Goal: Transaction & Acquisition: Purchase product/service

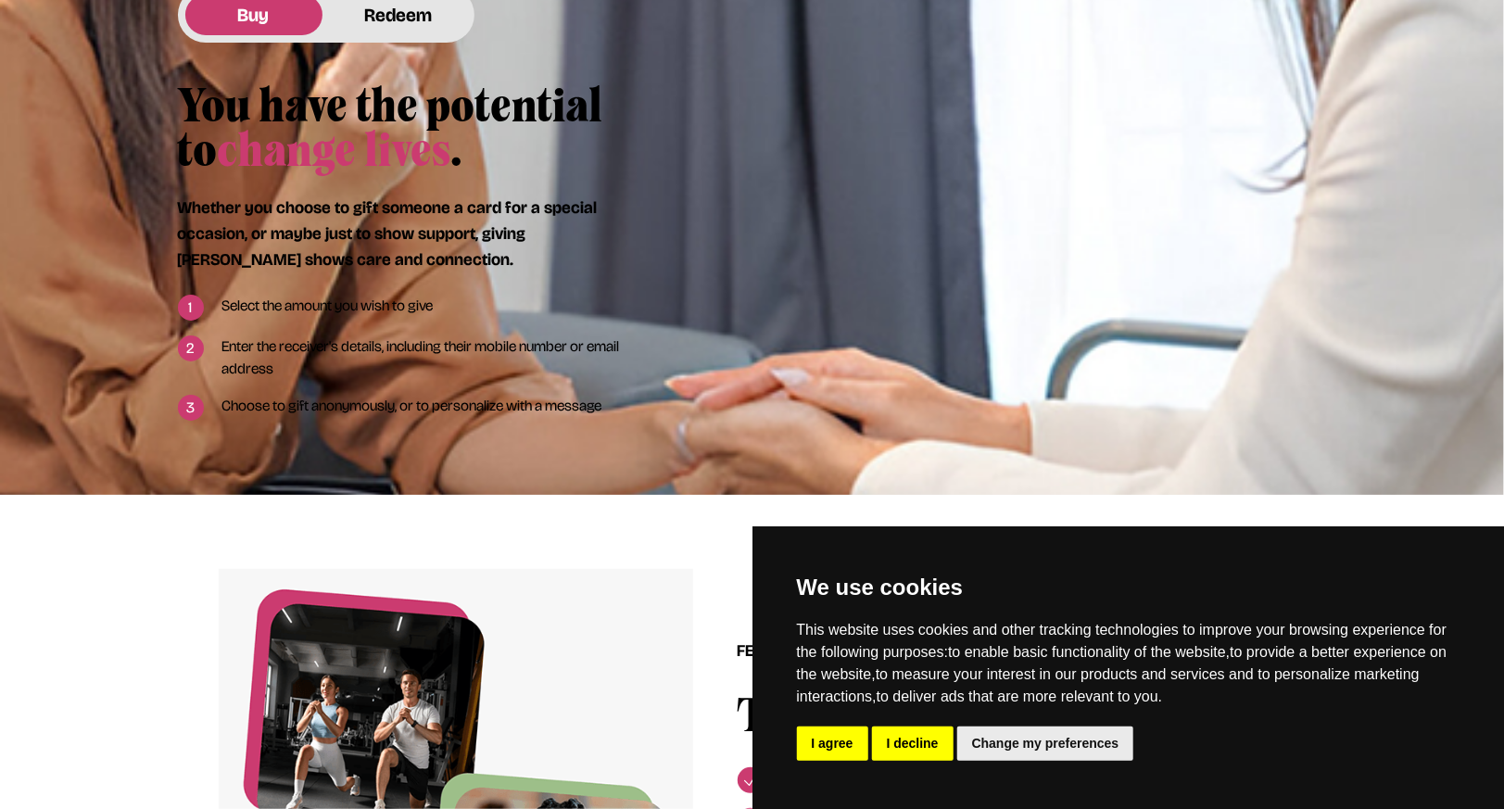
scroll to position [1020, 0]
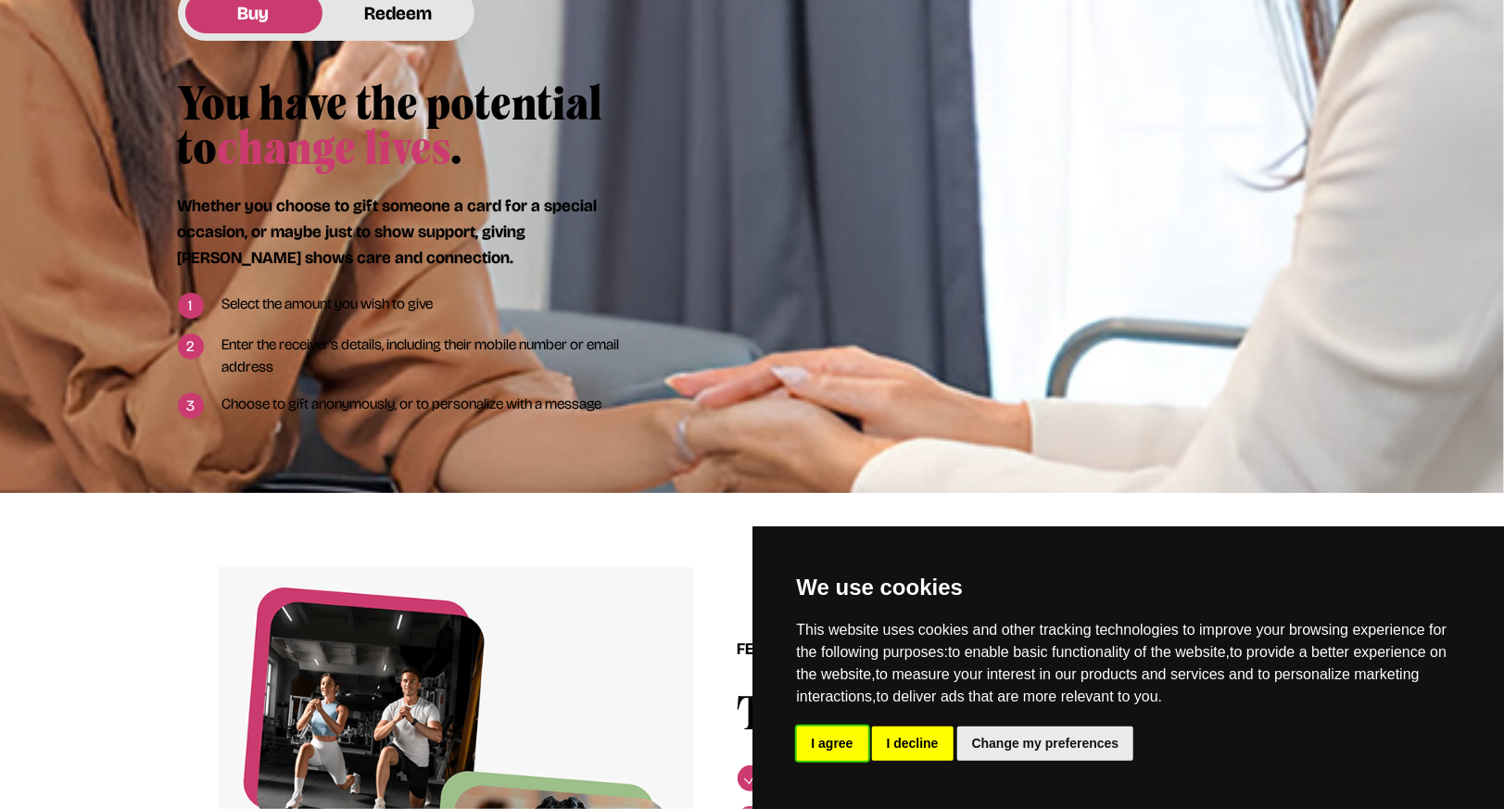
click at [844, 755] on button "I agree" at bounding box center [832, 744] width 71 height 34
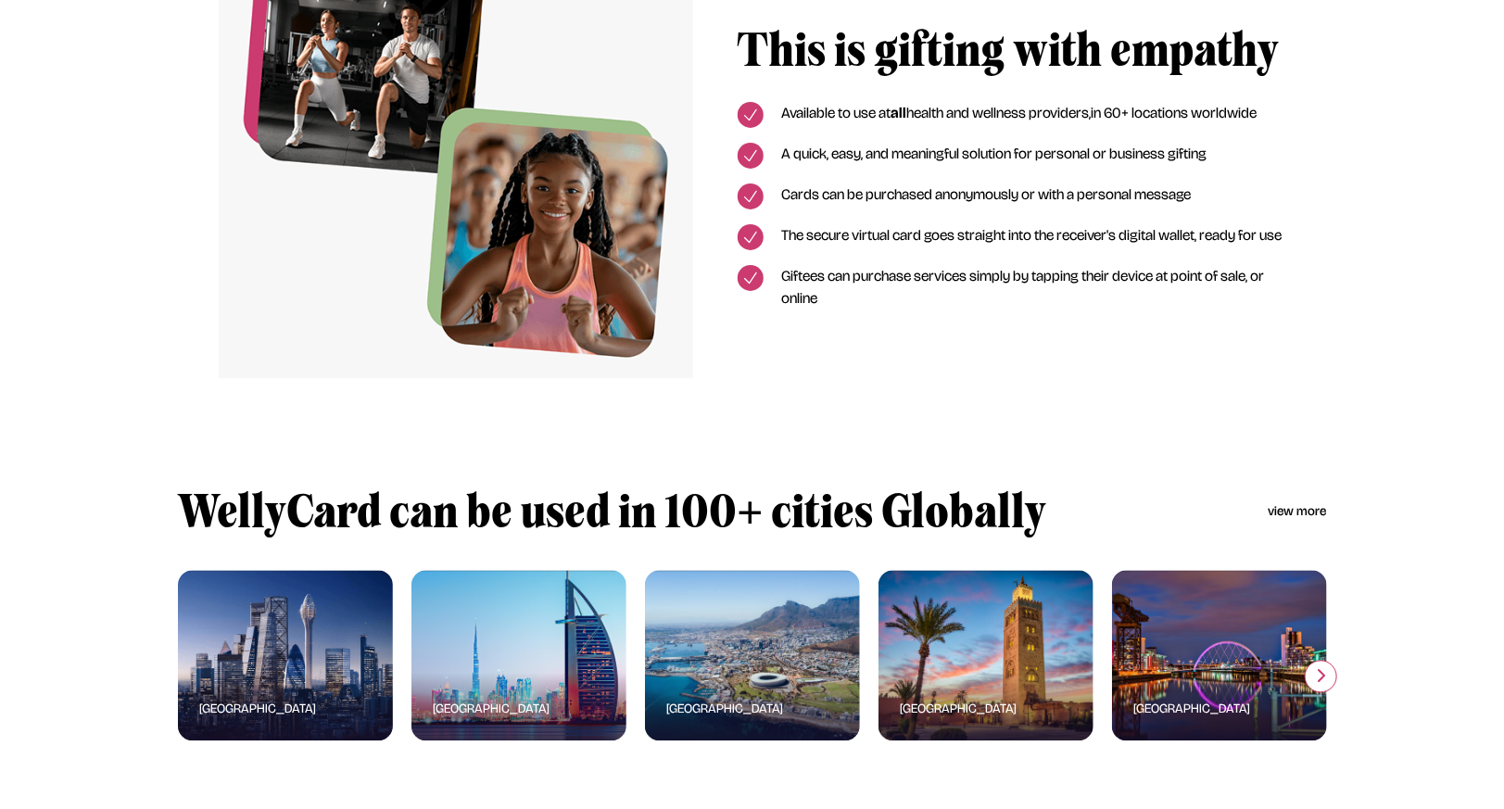
scroll to position [1947, 0]
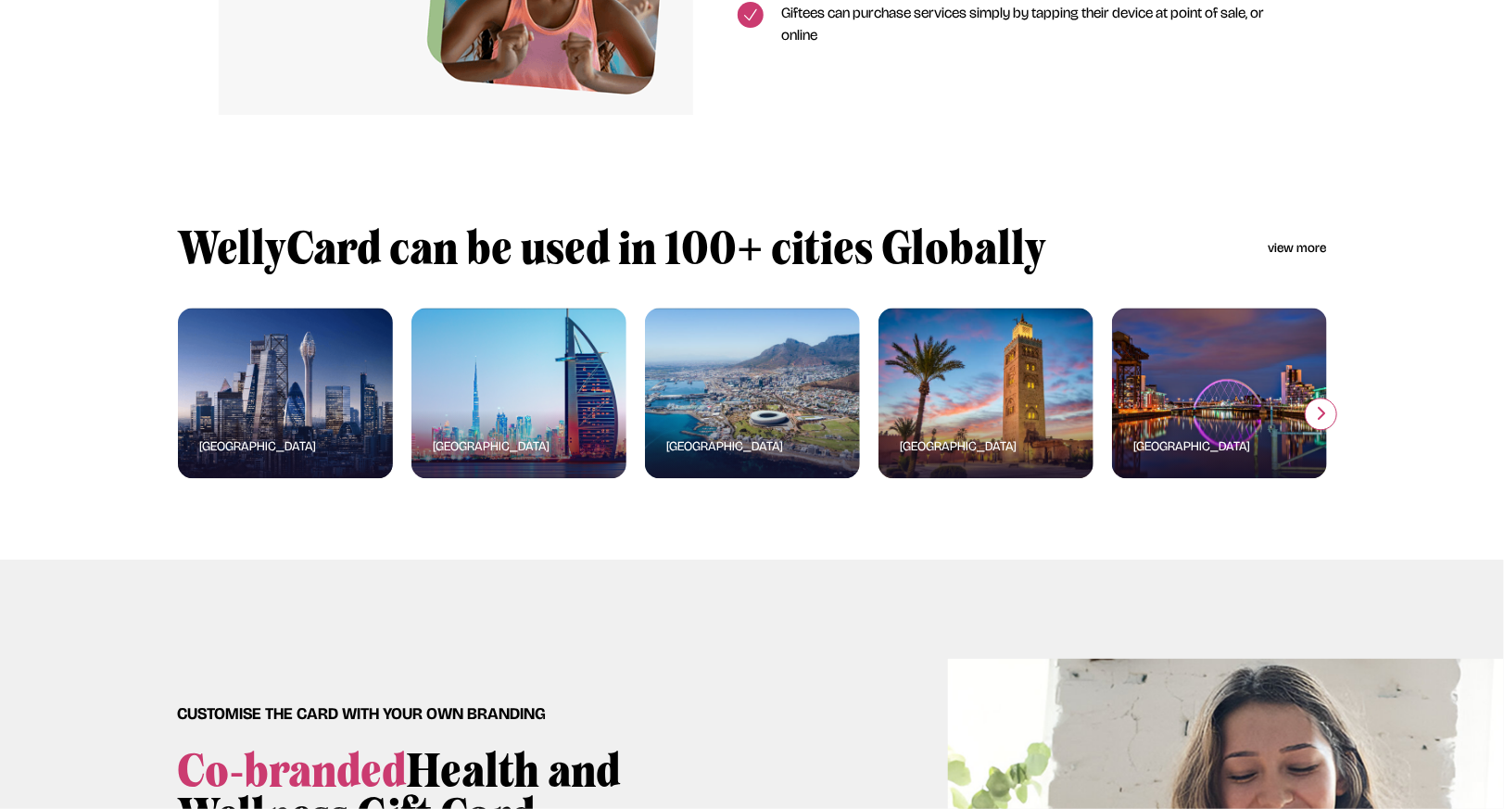
click at [1325, 430] on button "button" at bounding box center [1321, 414] width 32 height 32
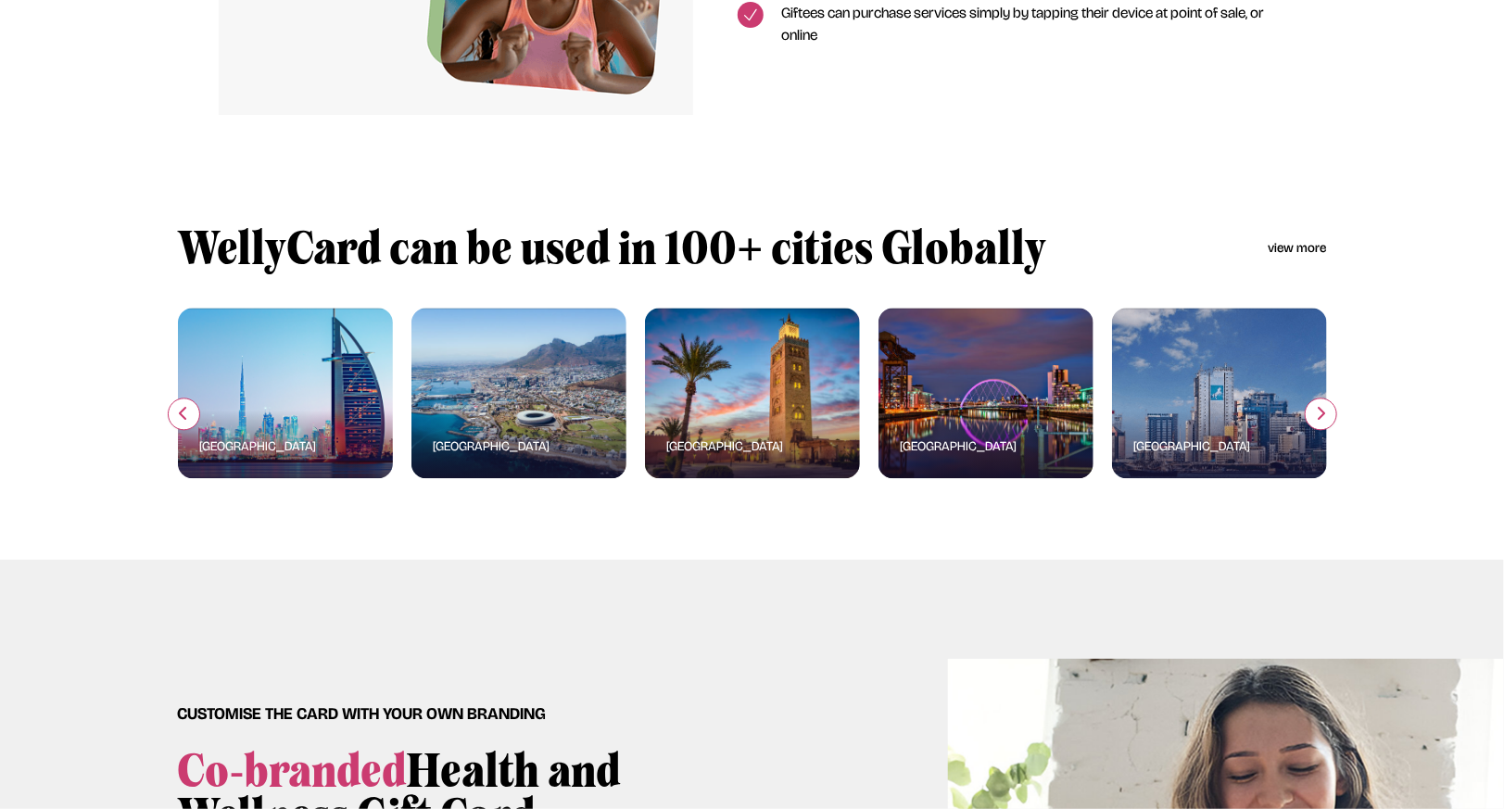
click at [1325, 430] on button "button" at bounding box center [1321, 414] width 32 height 32
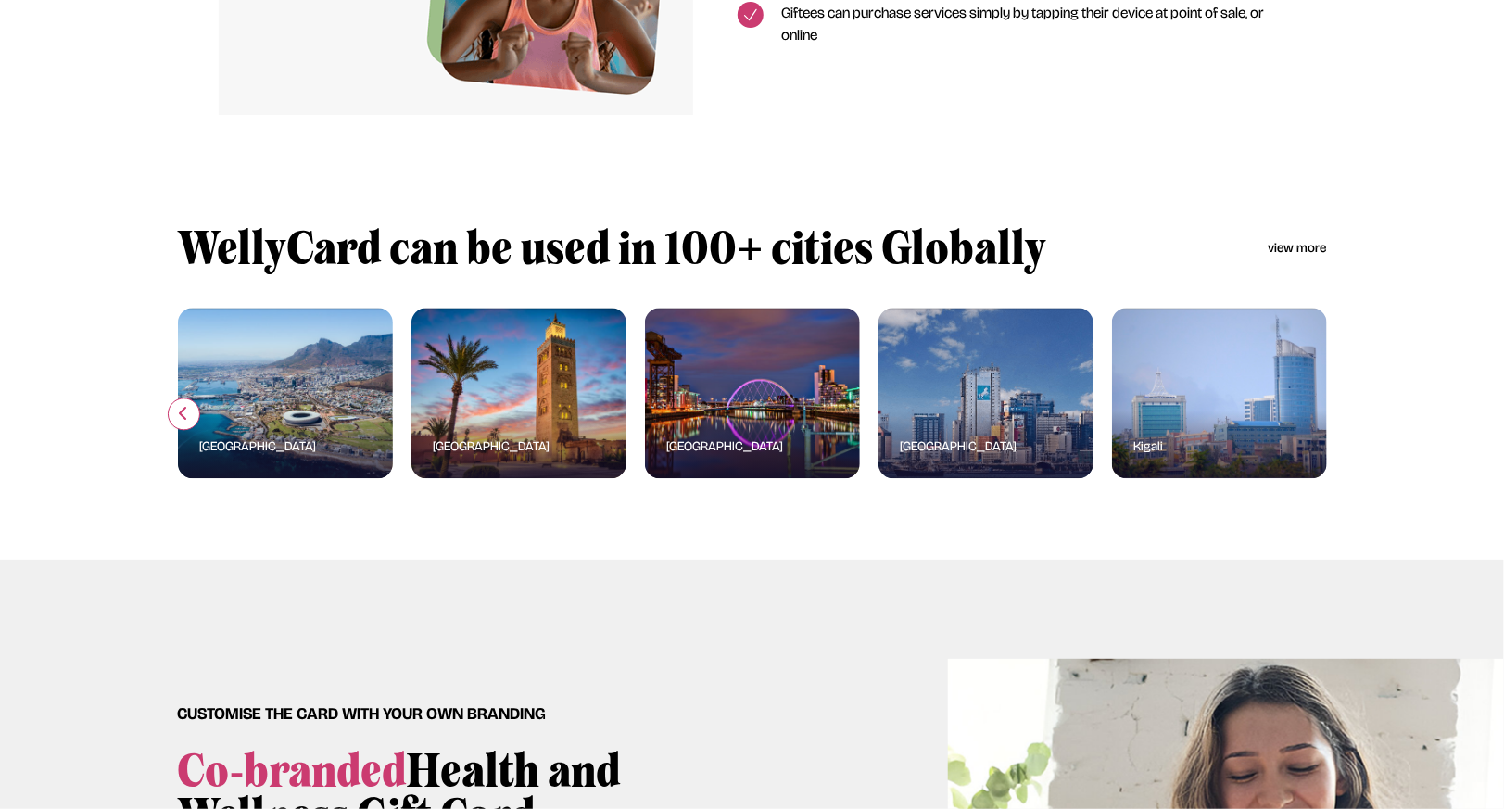
click at [1301, 258] on link "view more" at bounding box center [1298, 248] width 58 height 19
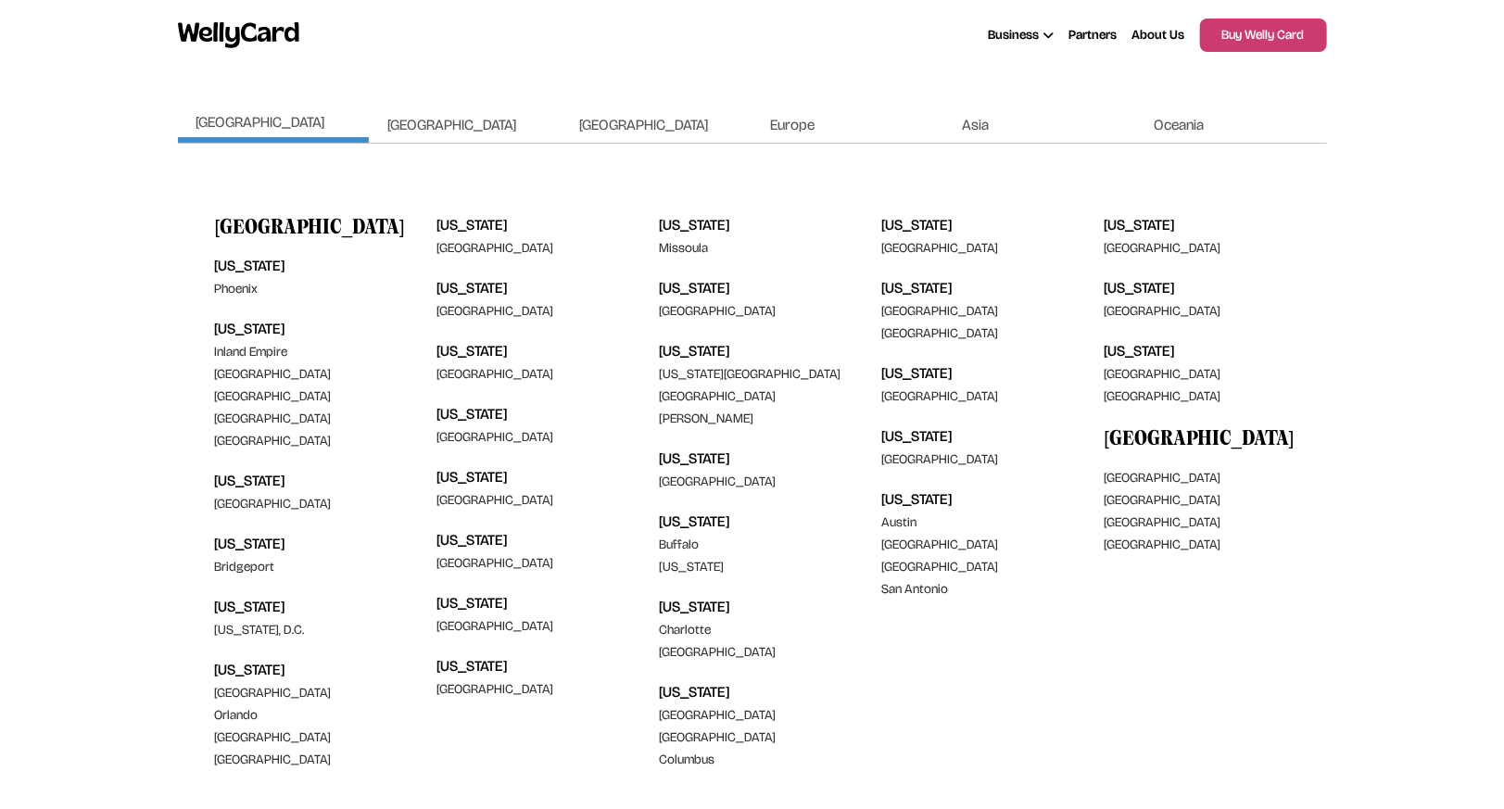
click at [812, 127] on span "Europe" at bounding box center [793, 125] width 44 height 18
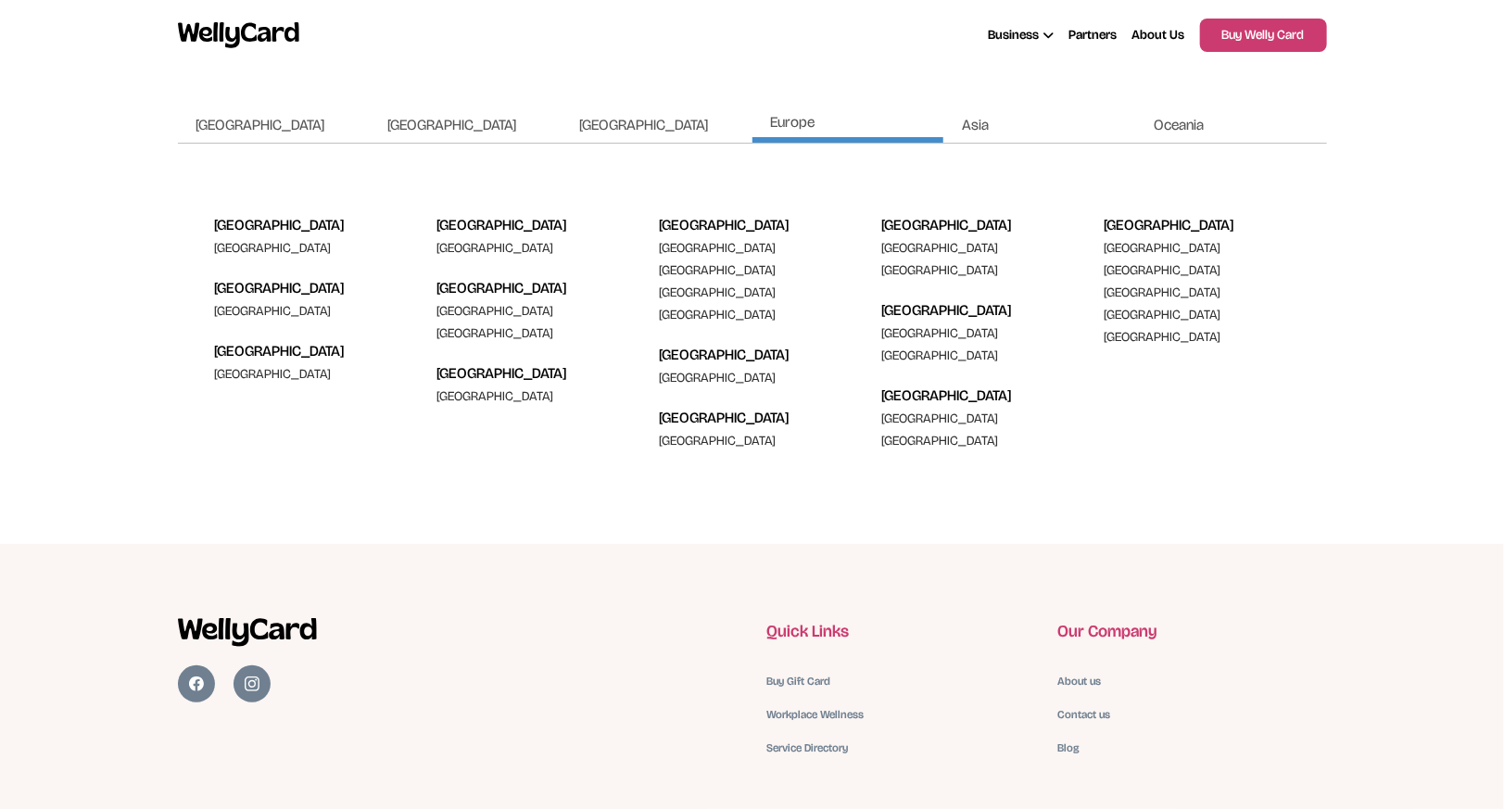
click at [425, 130] on span "[GEOGRAPHIC_DATA]" at bounding box center [451, 125] width 129 height 18
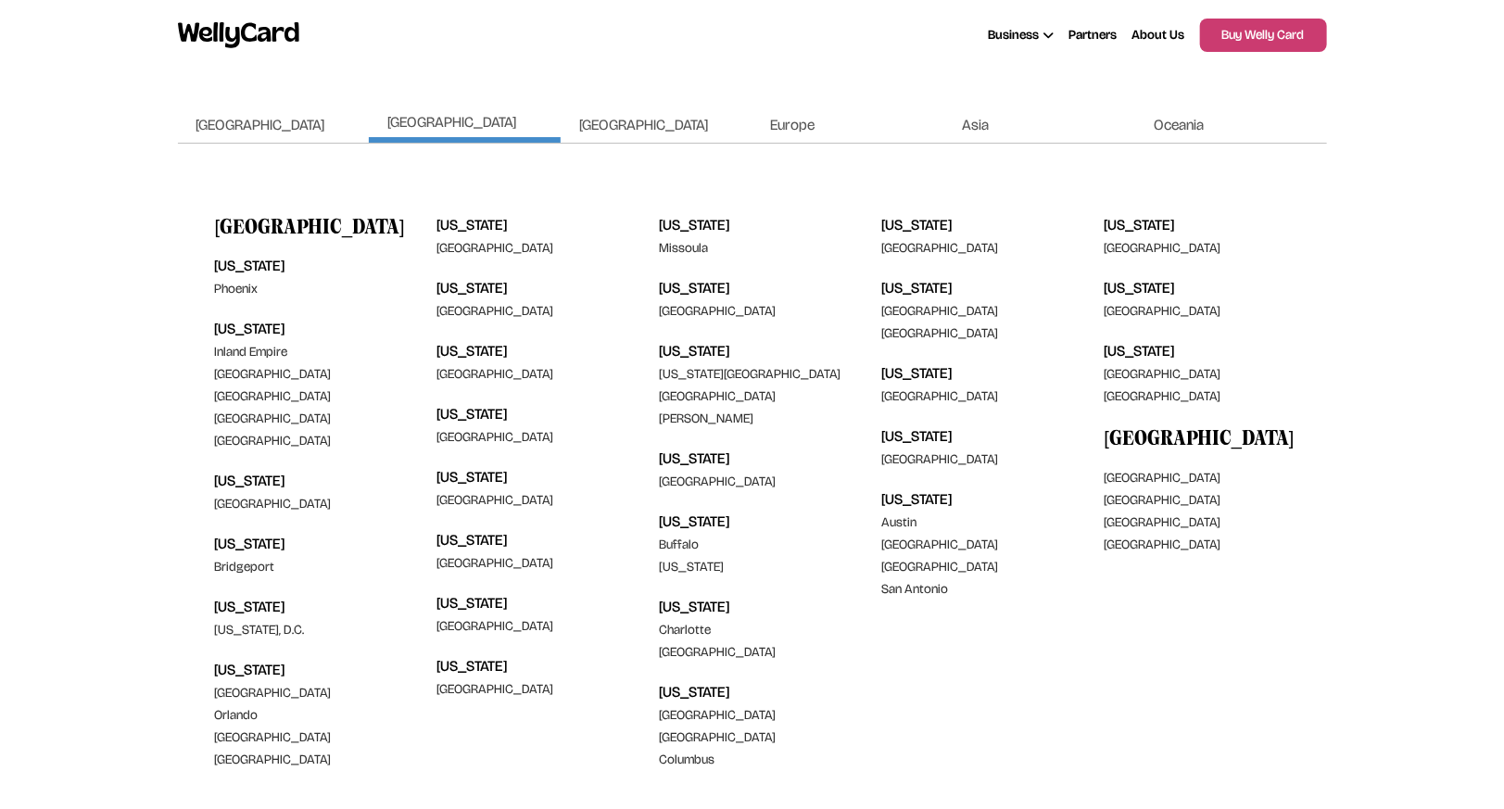
click at [635, 120] on span "[GEOGRAPHIC_DATA]" at bounding box center [643, 125] width 129 height 18
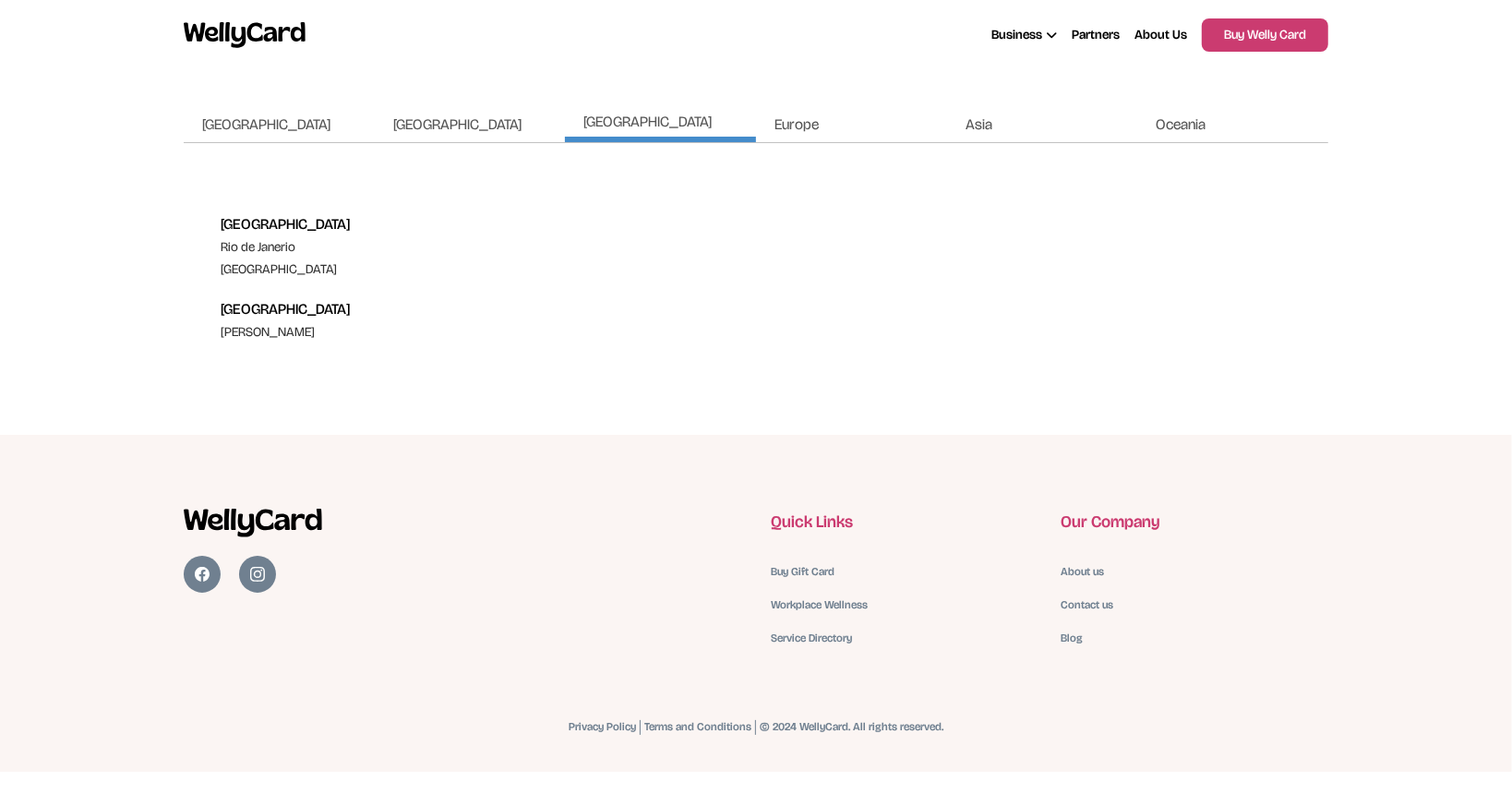
click at [801, 123] on span "Europe" at bounding box center [797, 125] width 44 height 18
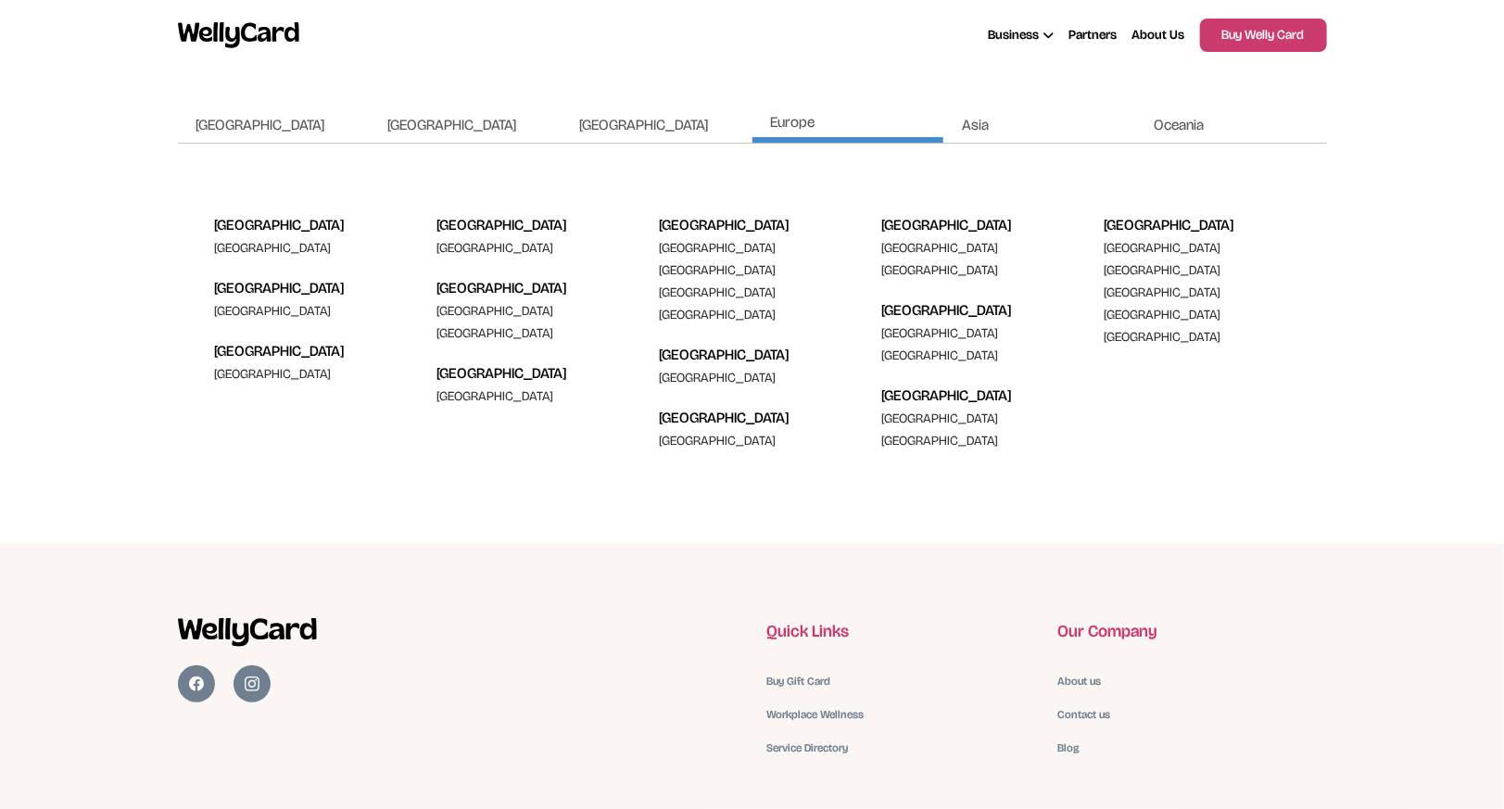
click at [714, 249] on link "Amsterdam" at bounding box center [718, 248] width 117 height 16
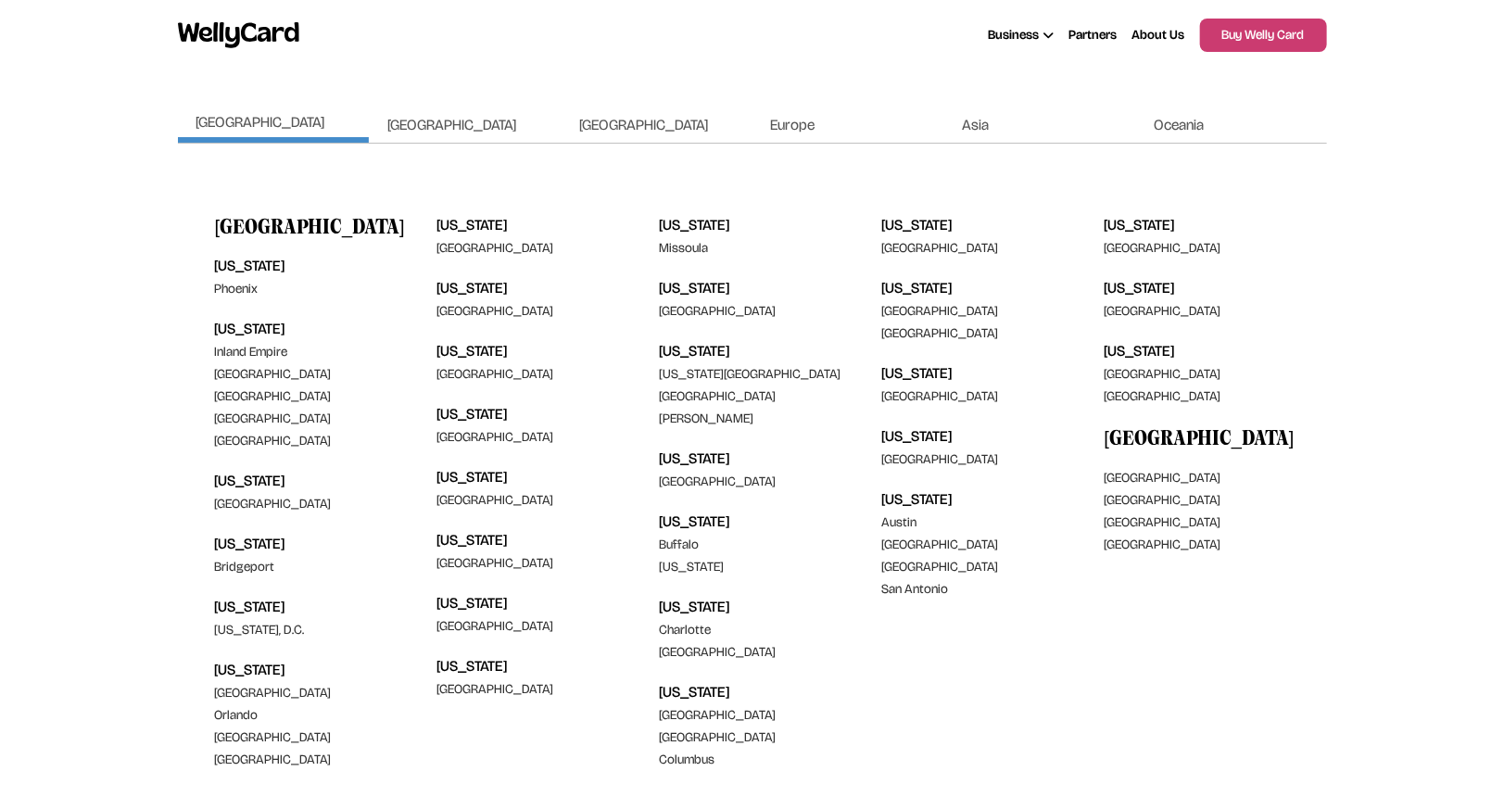
click at [796, 124] on span "Europe" at bounding box center [793, 125] width 44 height 18
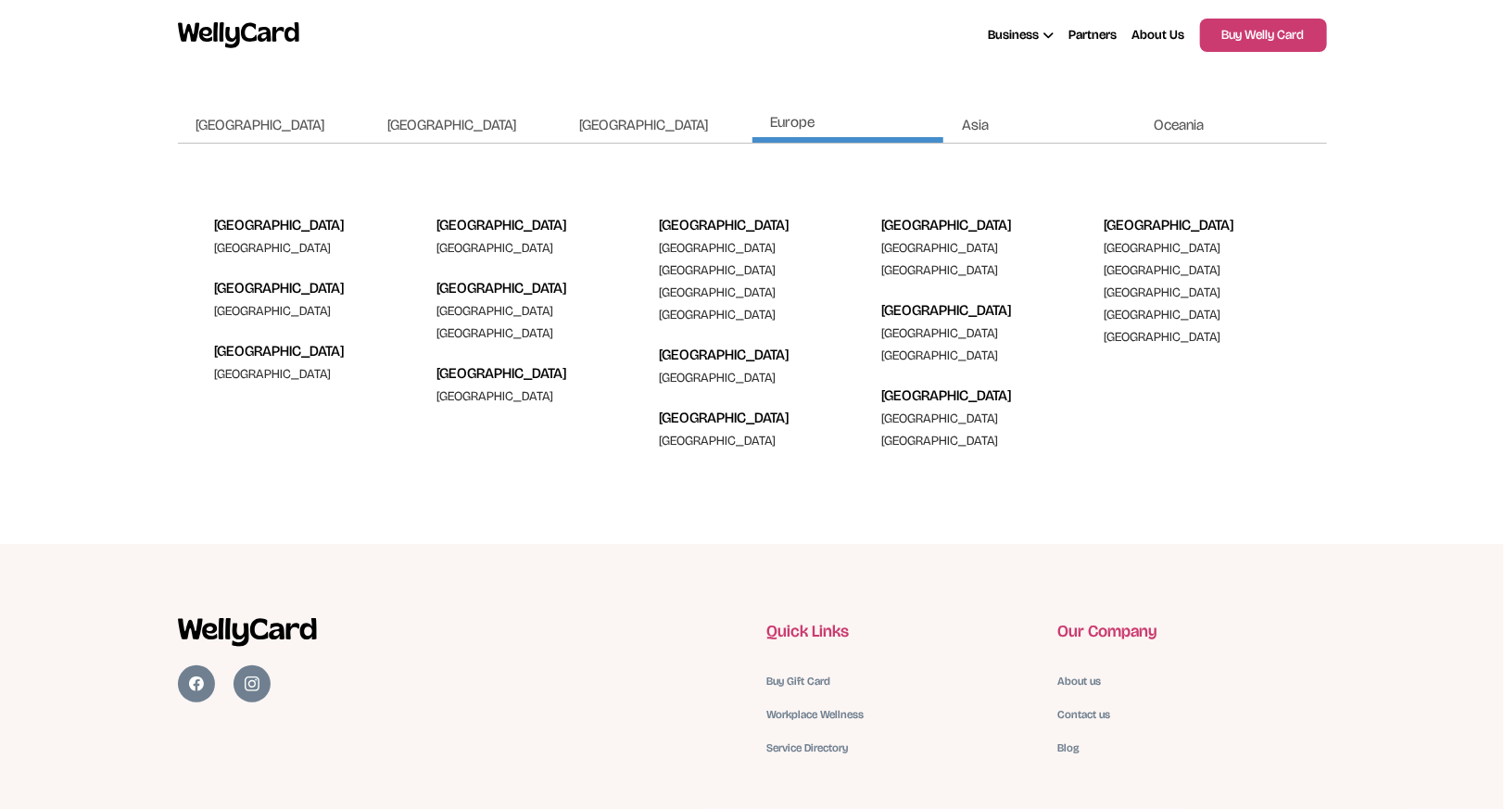
click at [721, 248] on link "[GEOGRAPHIC_DATA]" at bounding box center [718, 248] width 117 height 16
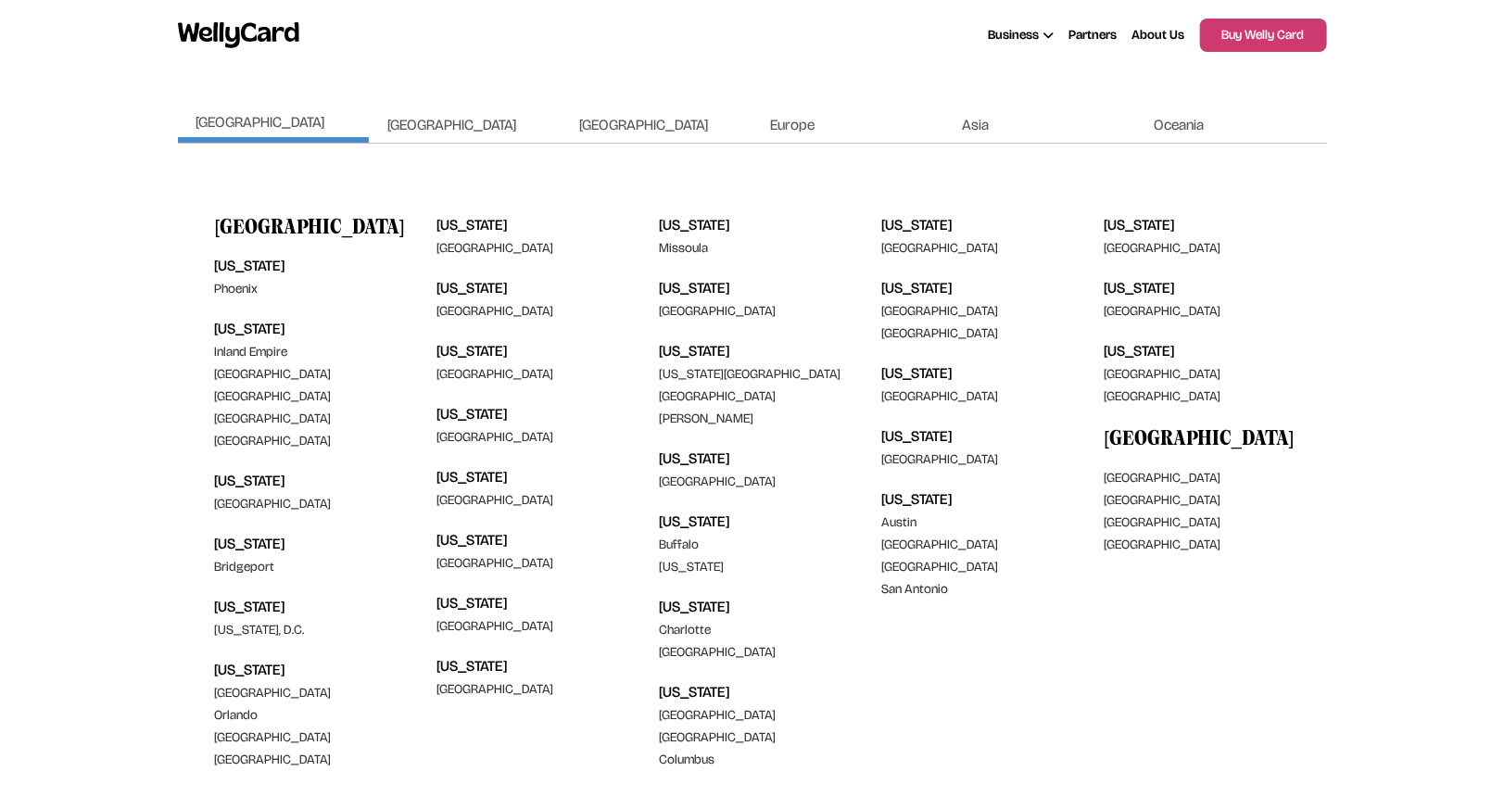
click at [232, 37] on img at bounding box center [239, 34] width 122 height 25
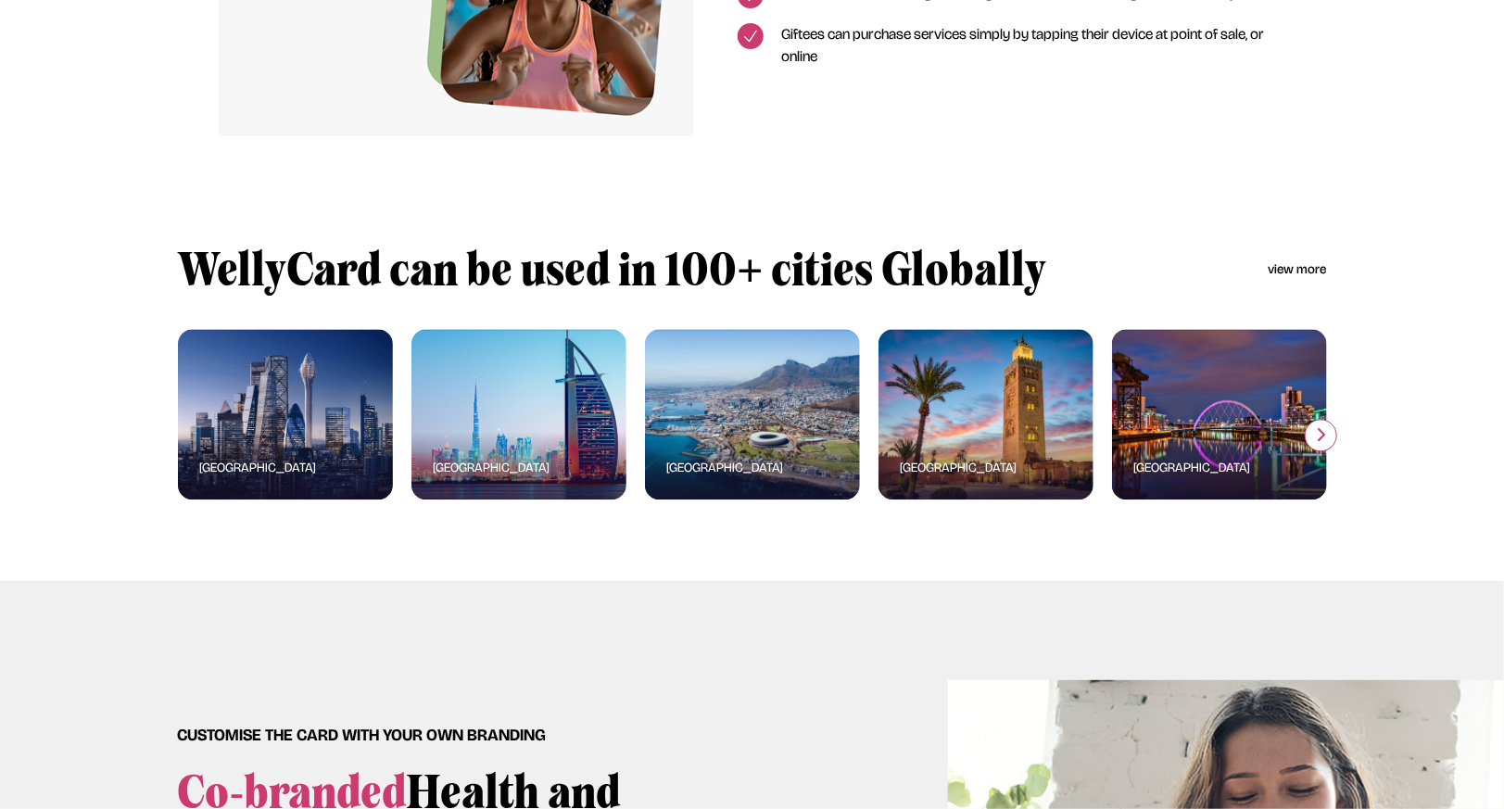
scroll to position [2039, 0]
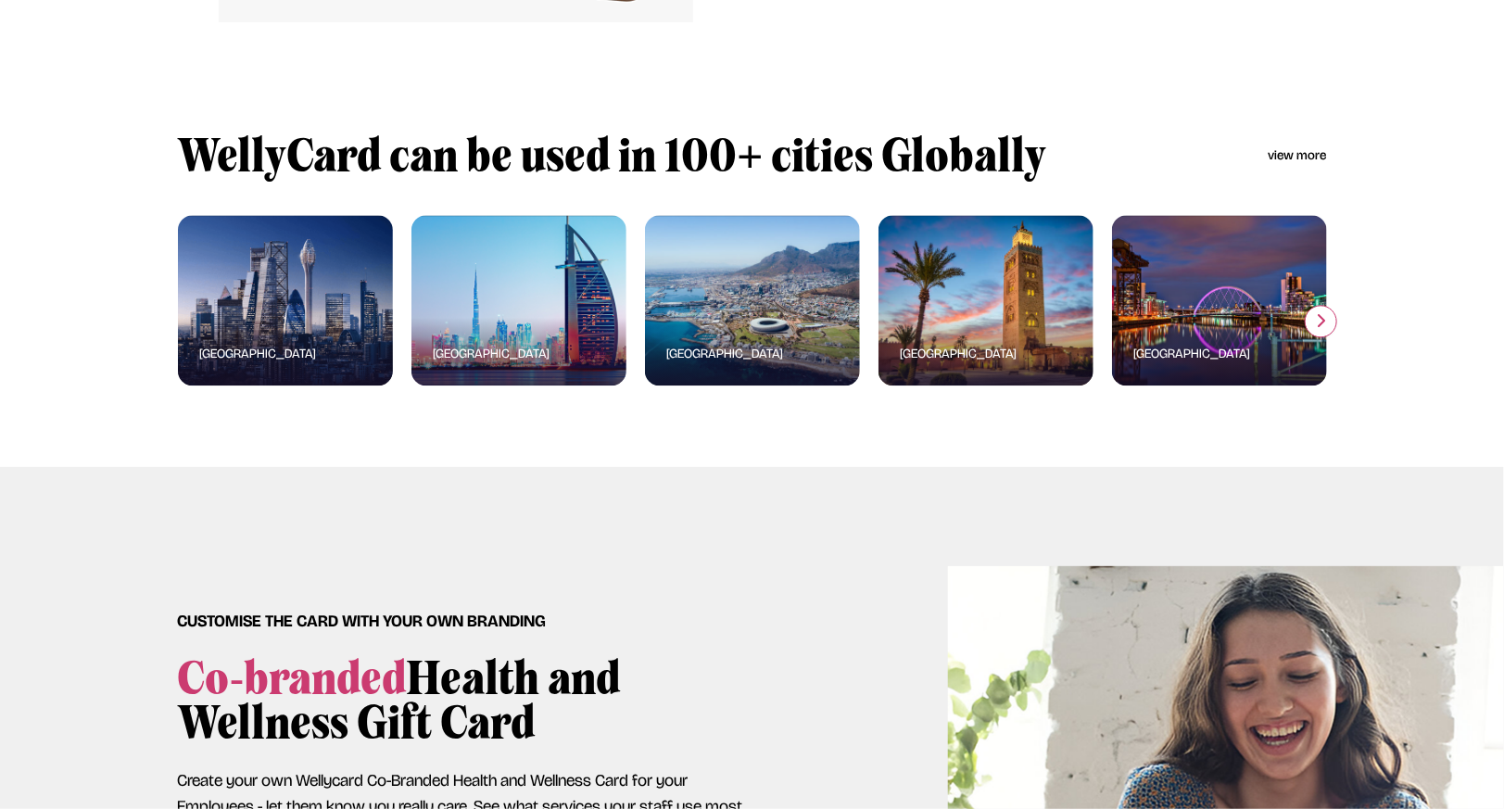
click at [1317, 328] on icon "button" at bounding box center [1320, 320] width 11 height 15
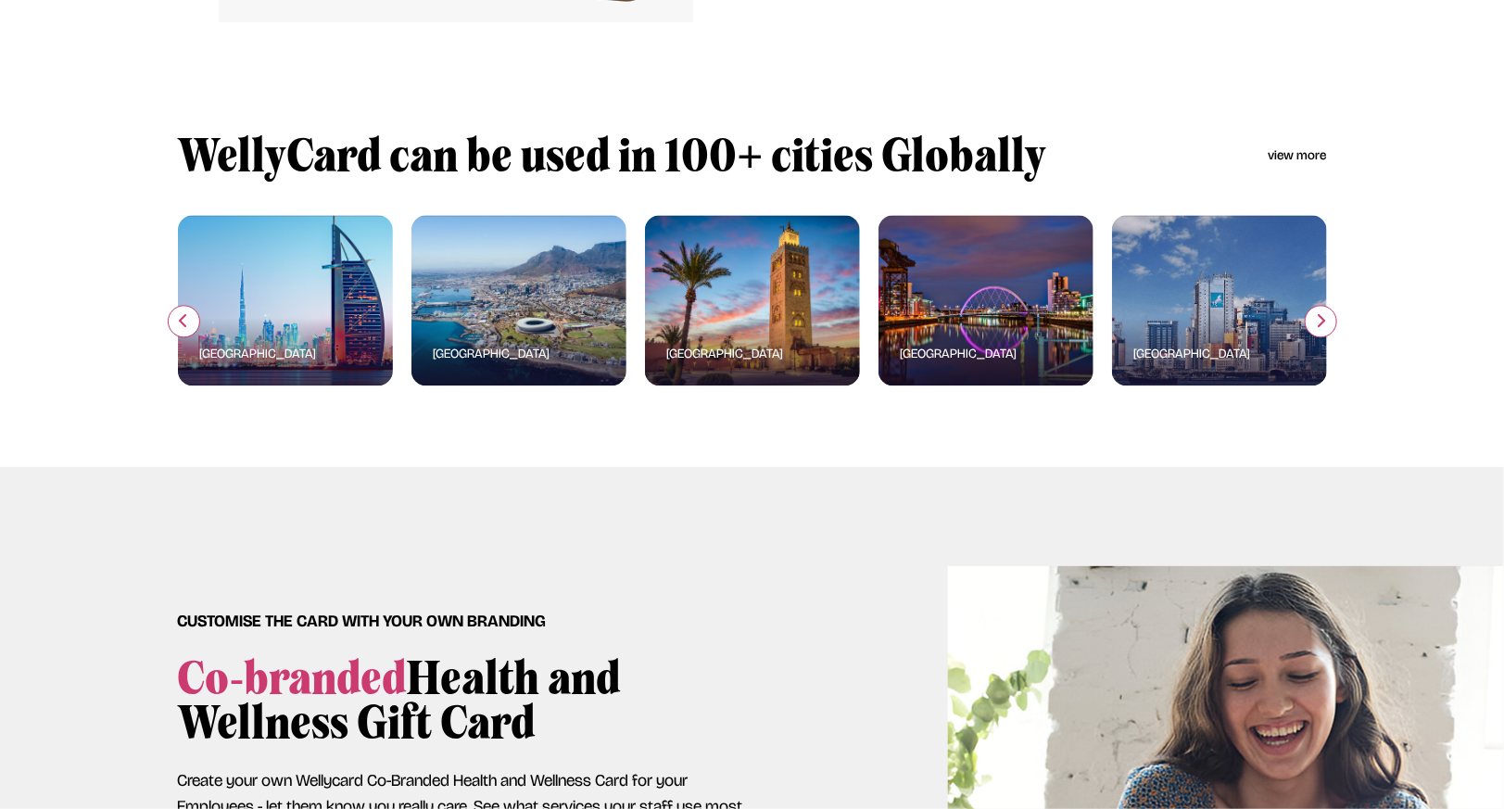
click at [187, 328] on icon "button" at bounding box center [183, 320] width 11 height 15
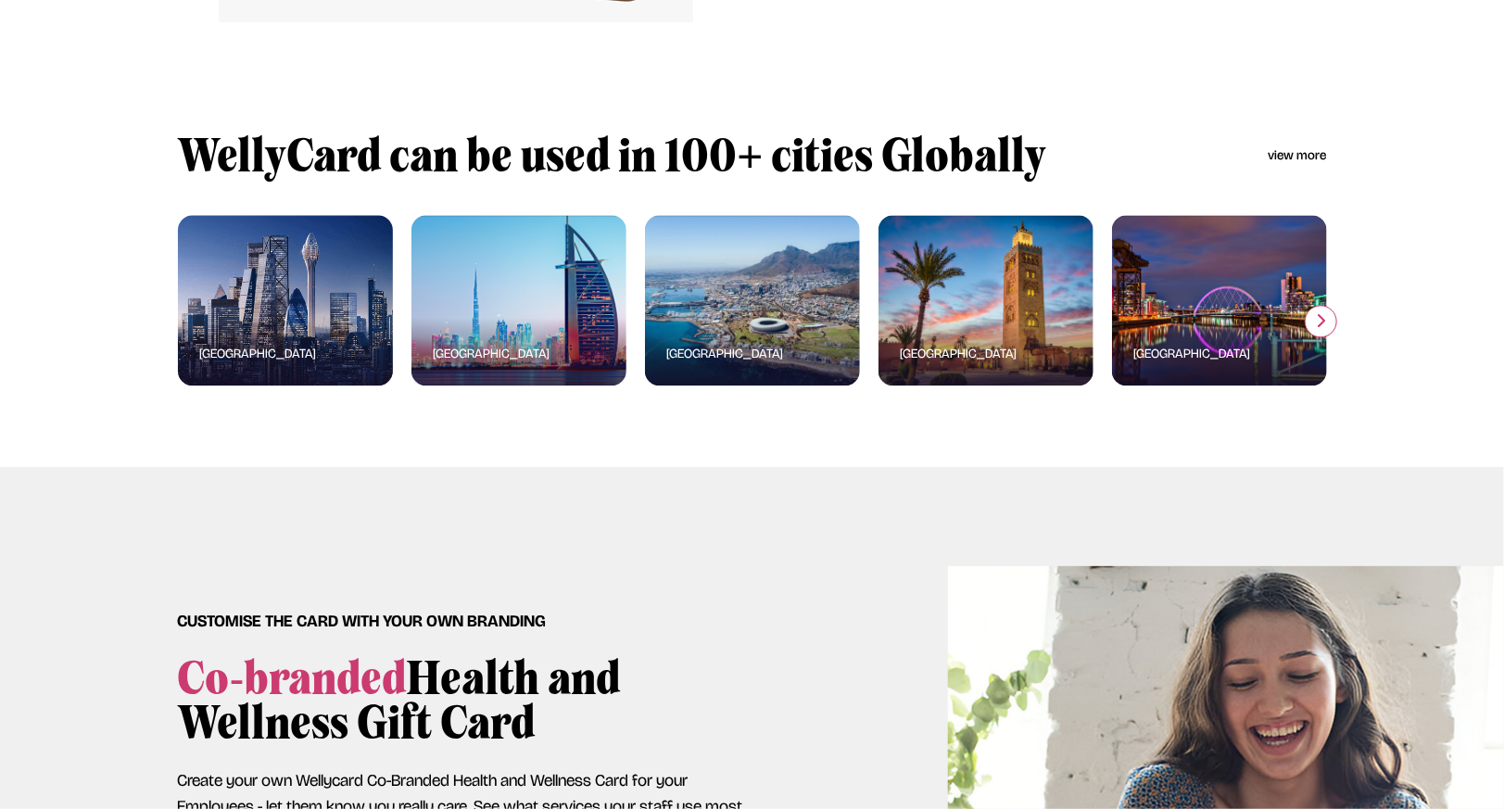
click at [249, 343] on div "London" at bounding box center [258, 354] width 161 height 63
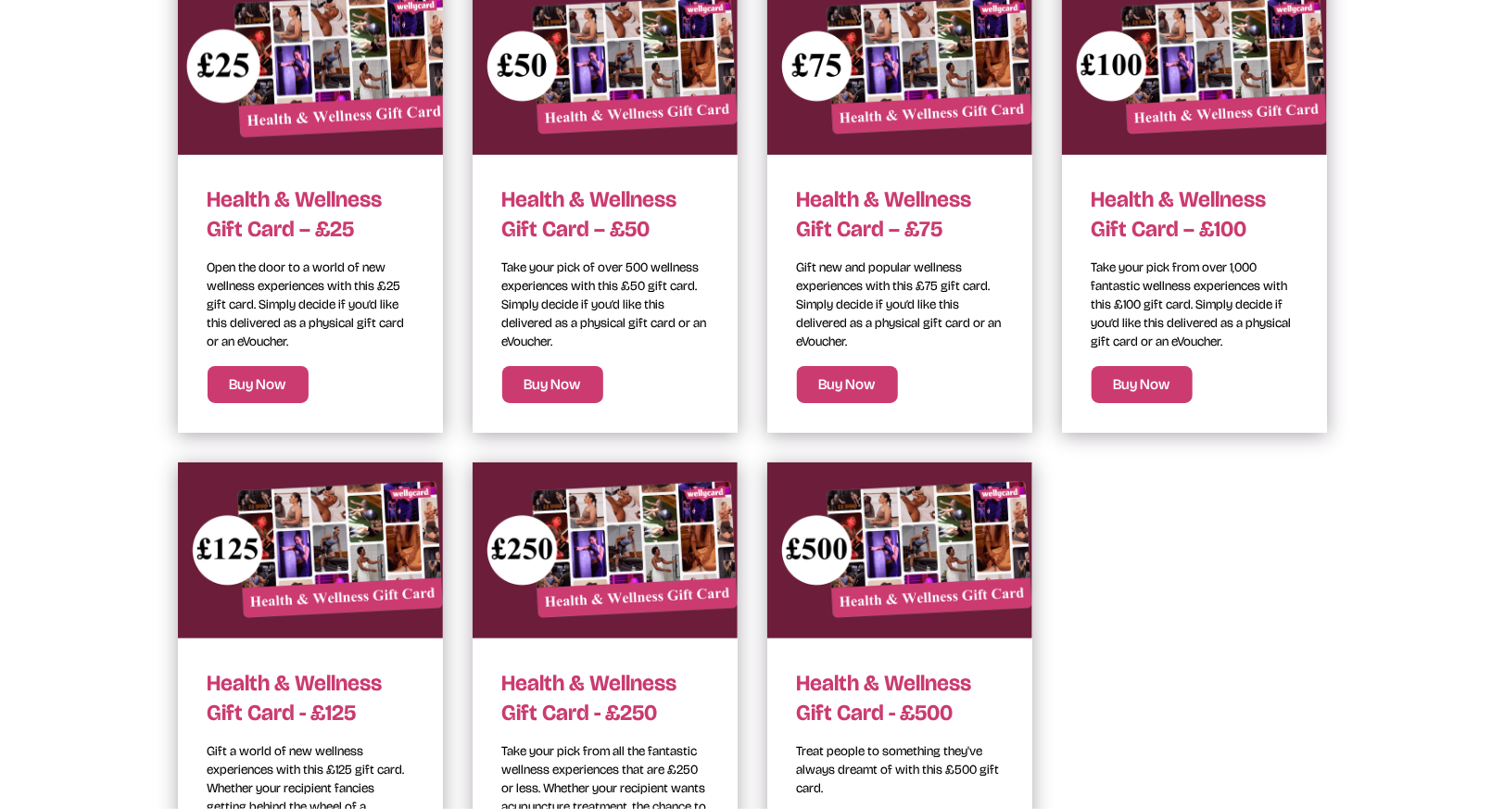
scroll to position [463, 0]
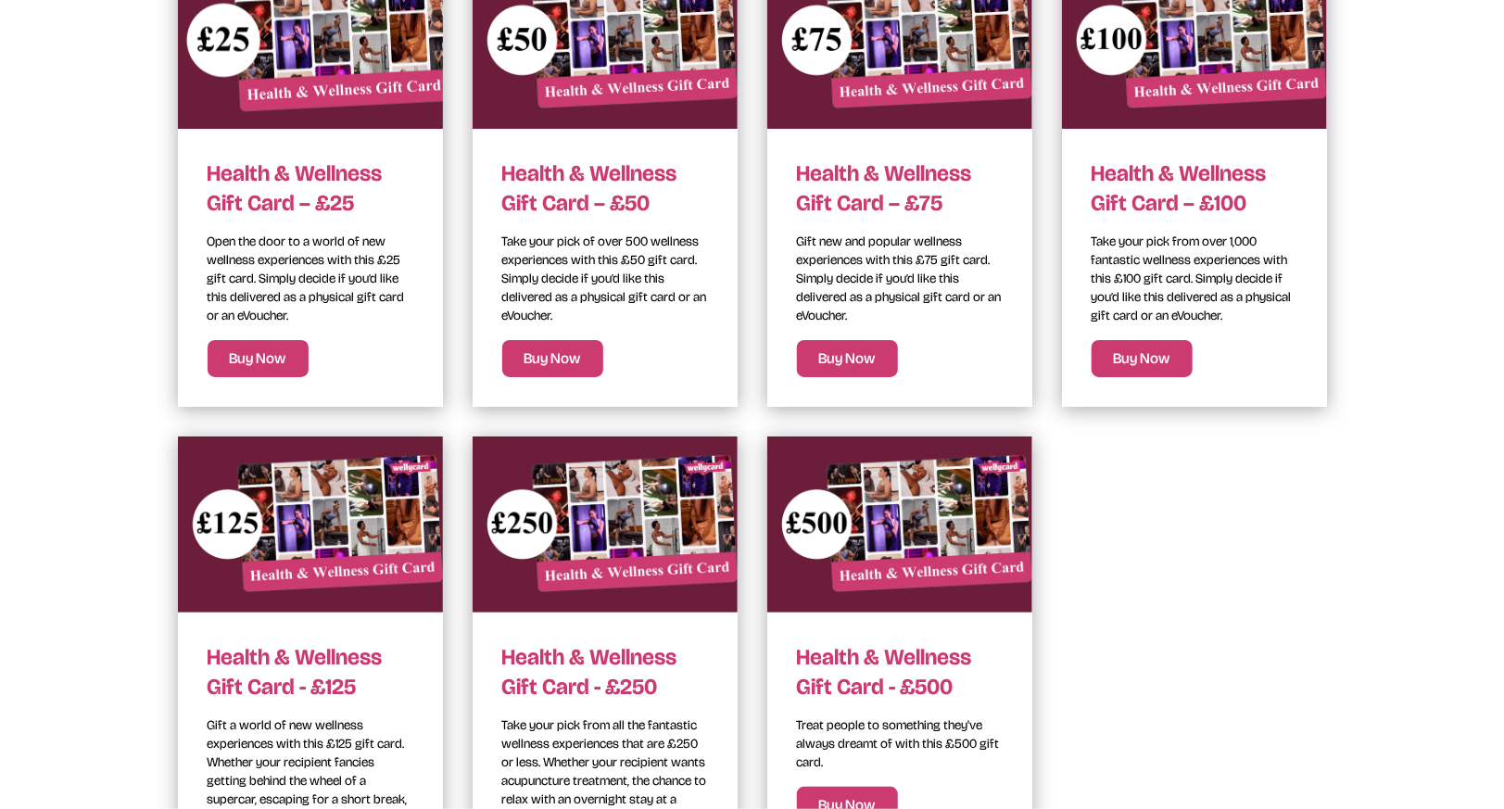
click at [331, 297] on link "Buy Now" at bounding box center [310, 179] width 265 height 455
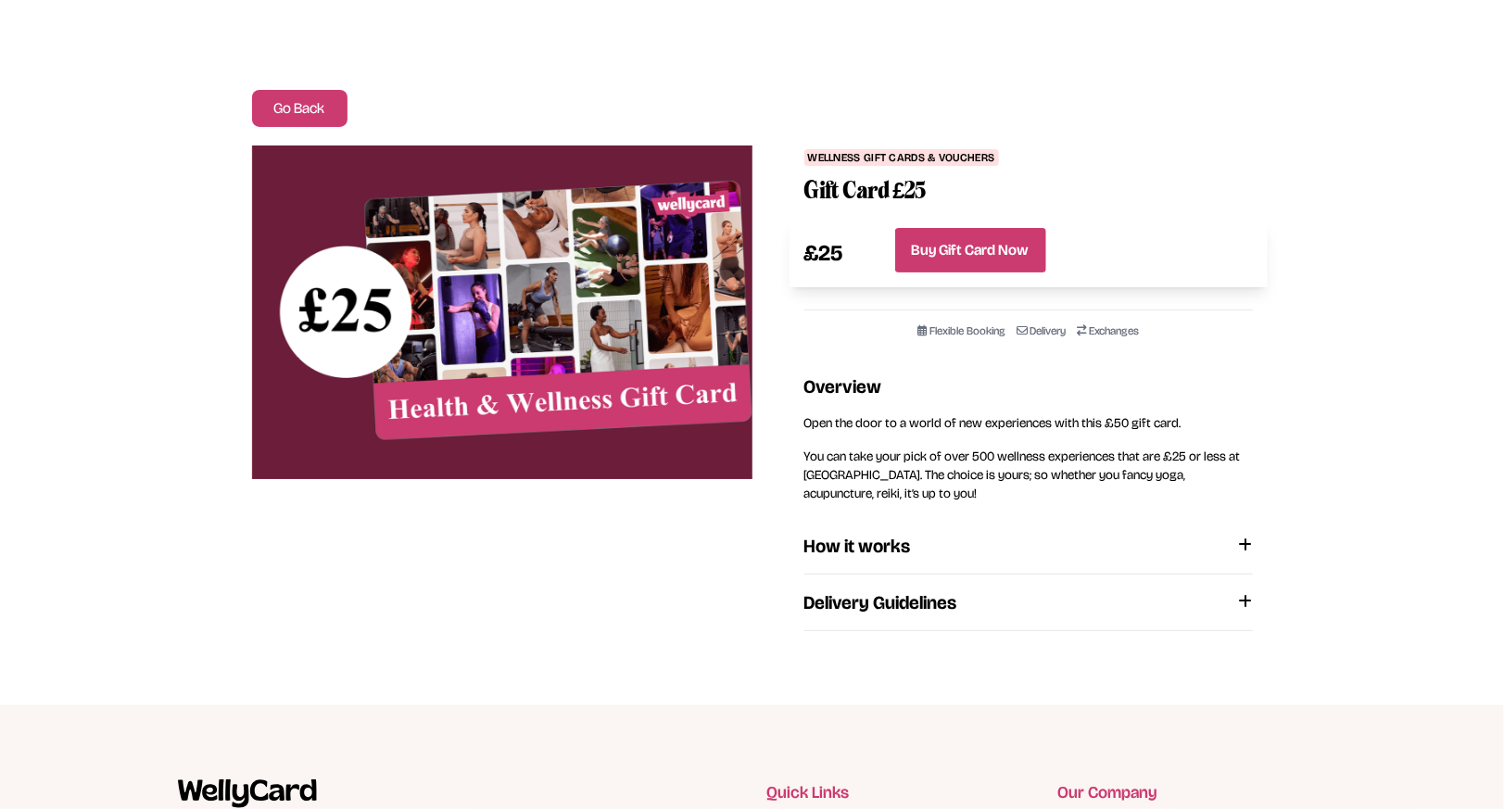
scroll to position [185, 0]
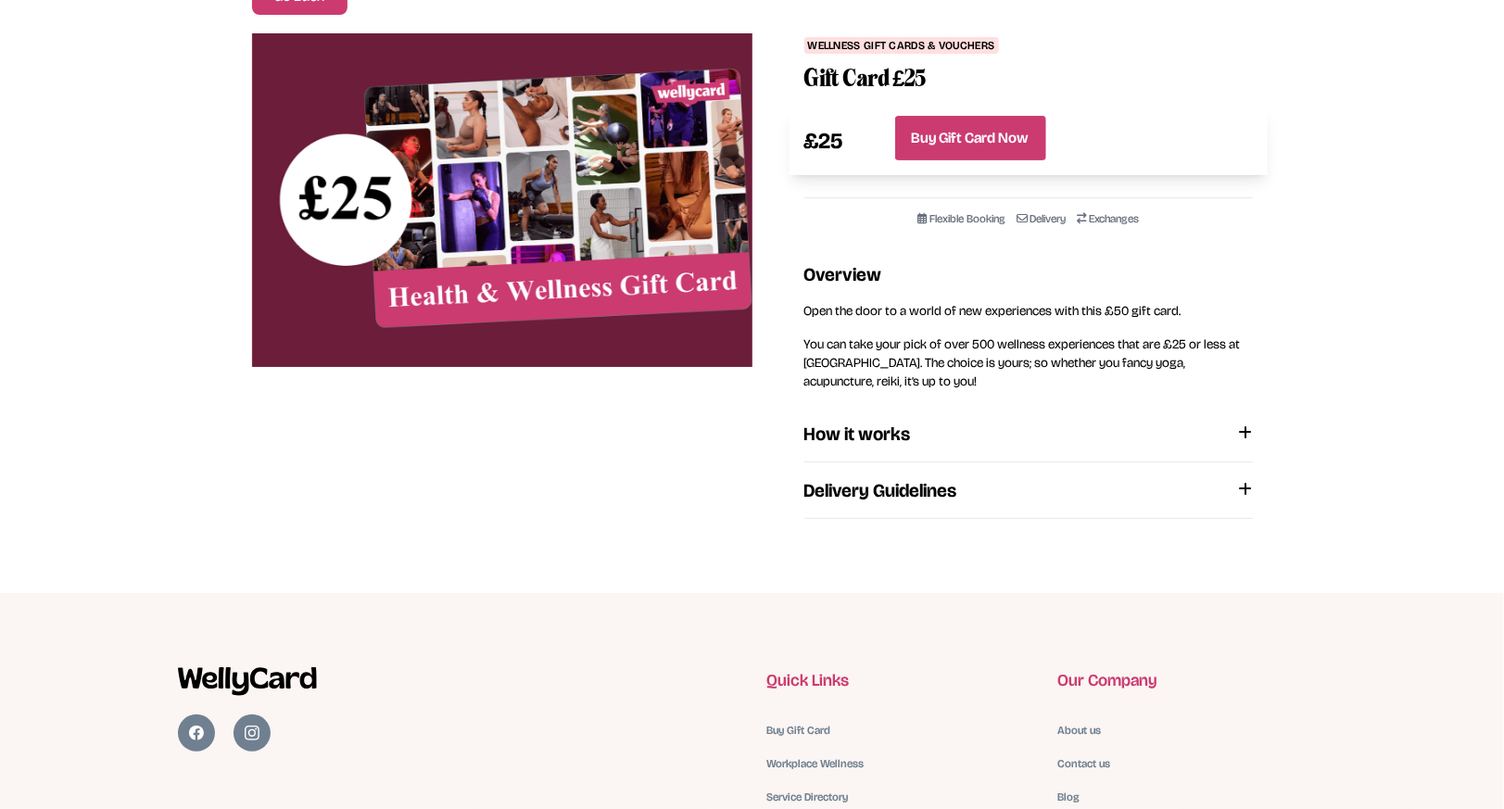
click at [1248, 428] on icon at bounding box center [1246, 432] width 14 height 15
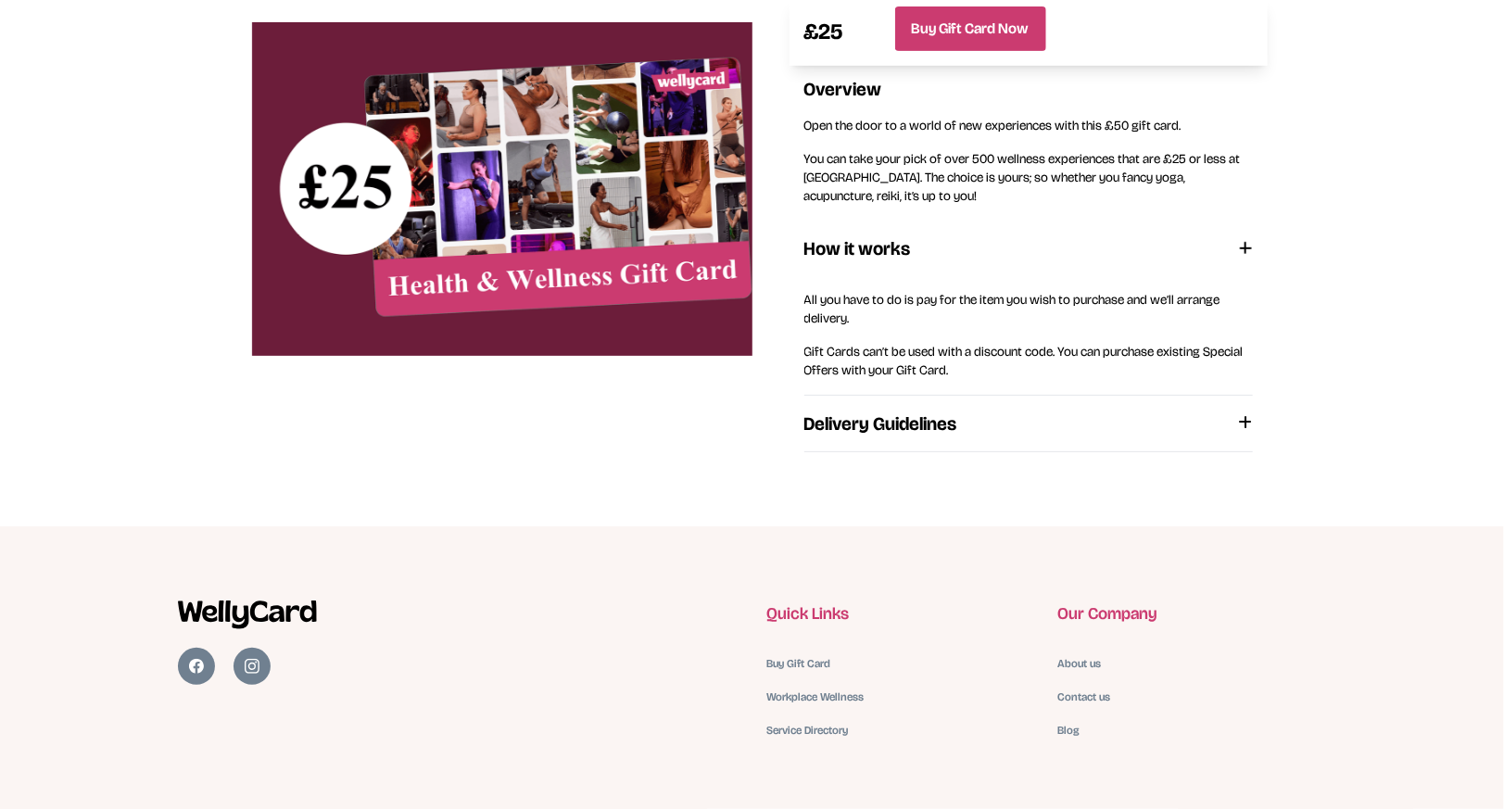
scroll to position [426, 0]
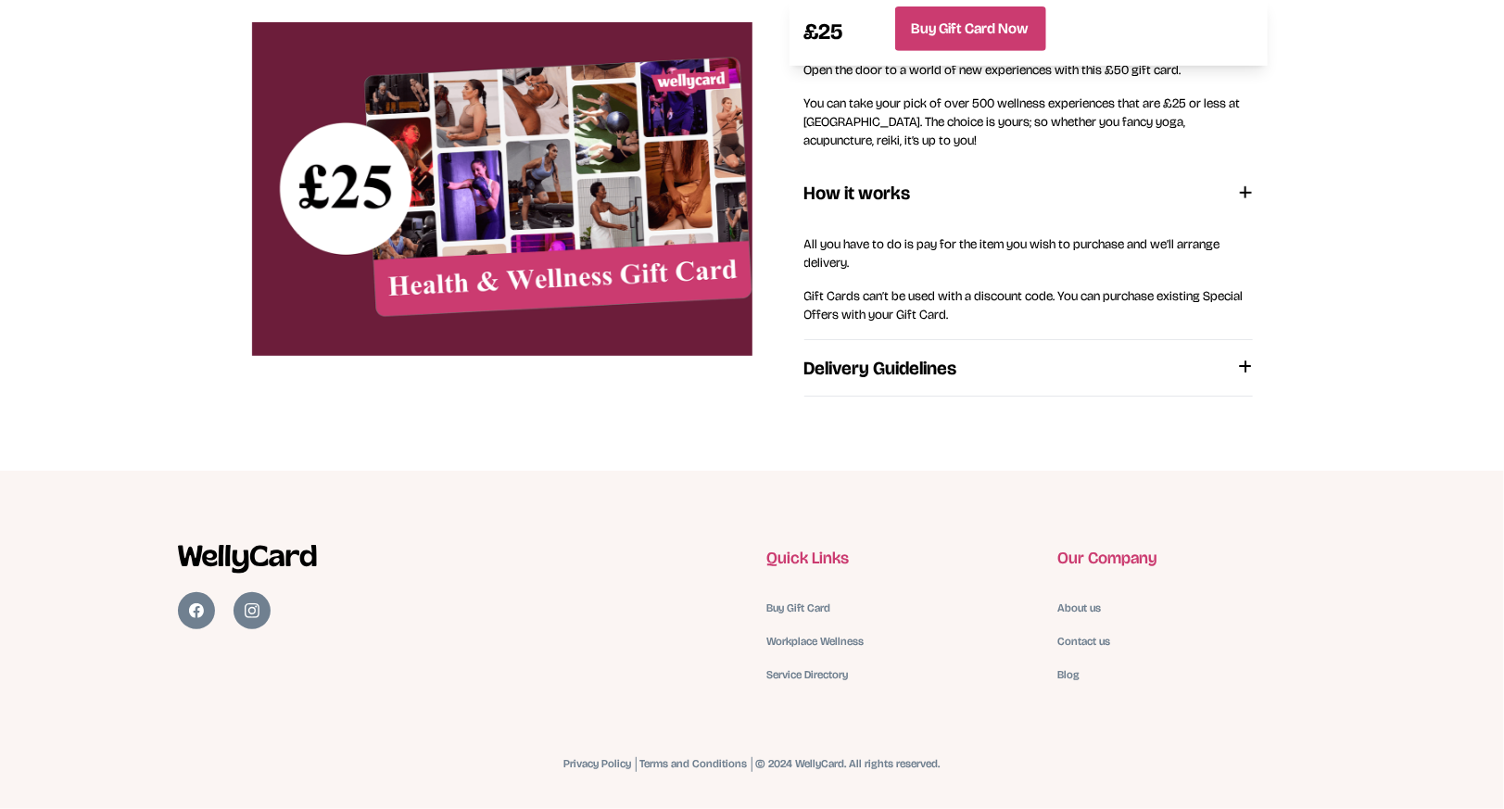
click at [1247, 365] on icon at bounding box center [1246, 367] width 14 height 15
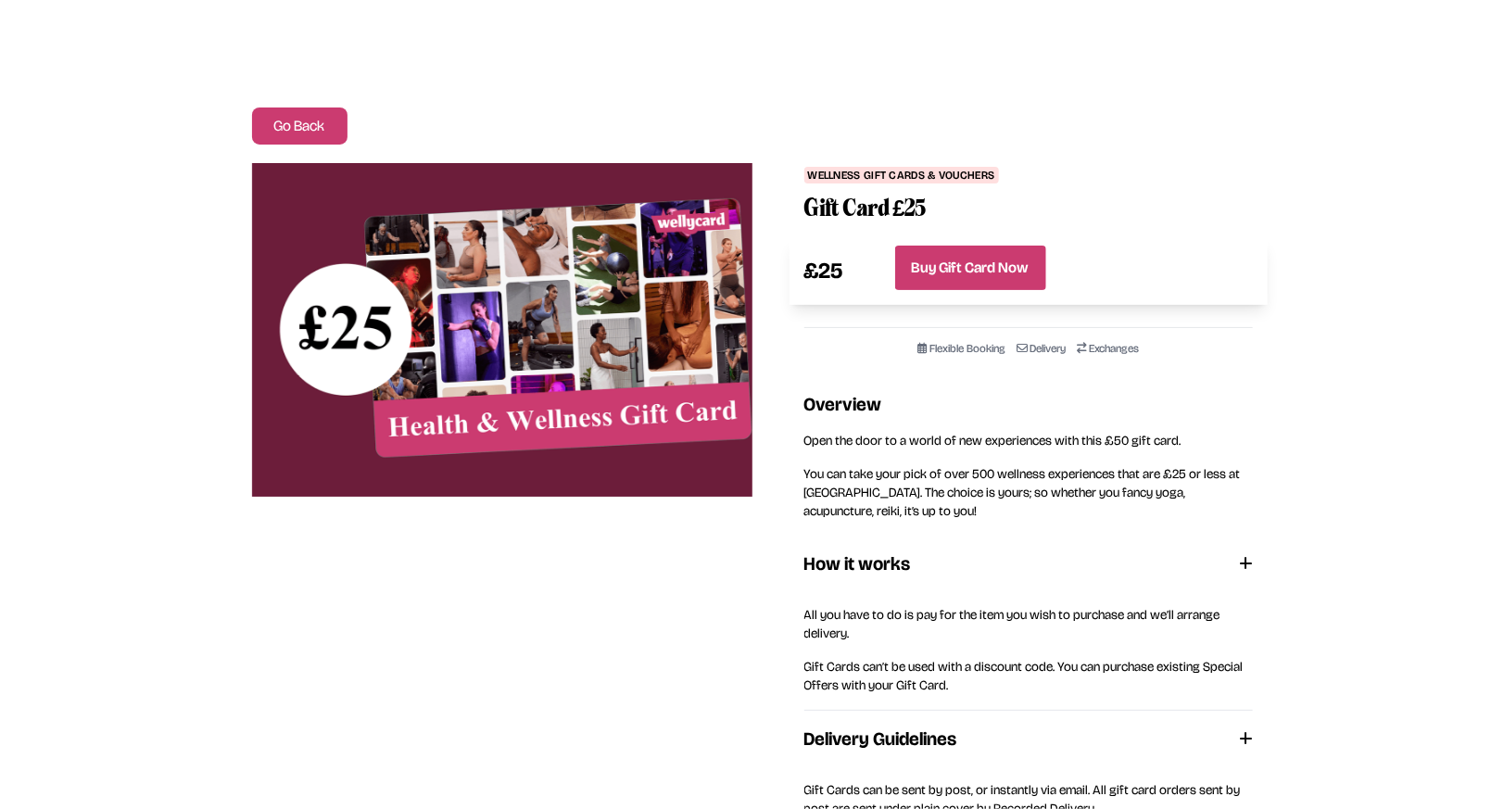
scroll to position [0, 0]
